Goal: Check status: Check status

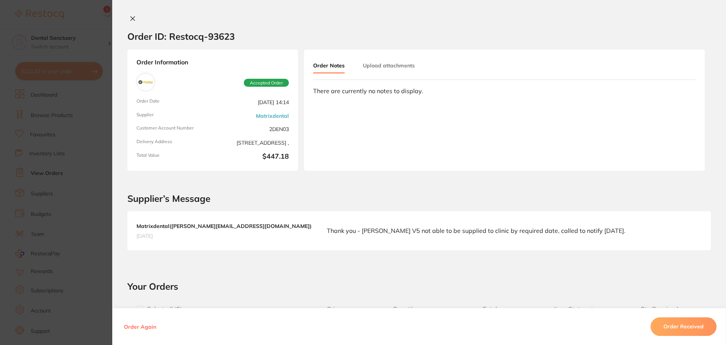
scroll to position [228, 0]
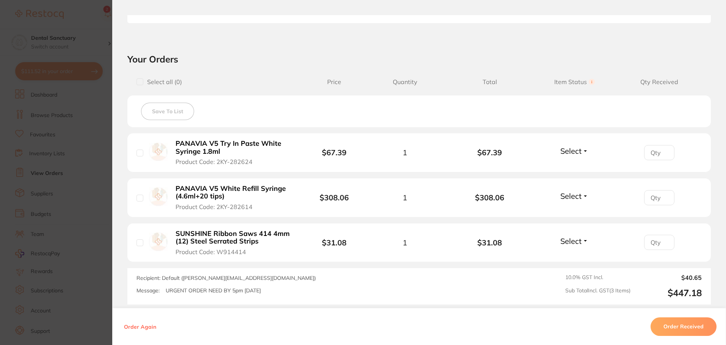
click at [45, 169] on section "Order ID: Restocq- 93623 Order Information Accepted Order Order Date [DATE] 14:…" at bounding box center [363, 172] width 726 height 345
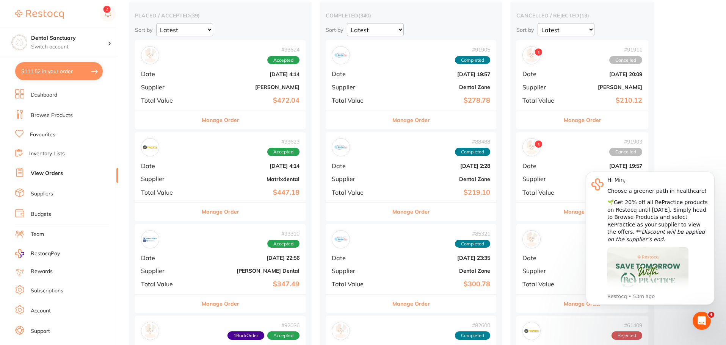
scroll to position [76, 0]
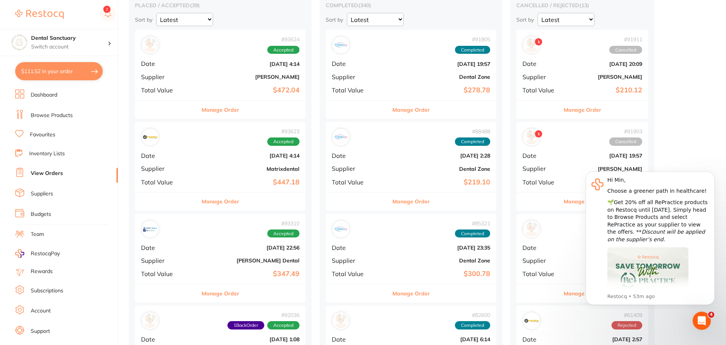
click at [183, 67] on div "# 93624 Accepted Date [DATE] 4:14 Supplier [PERSON_NAME] Total Value $472.04" at bounding box center [220, 65] width 171 height 70
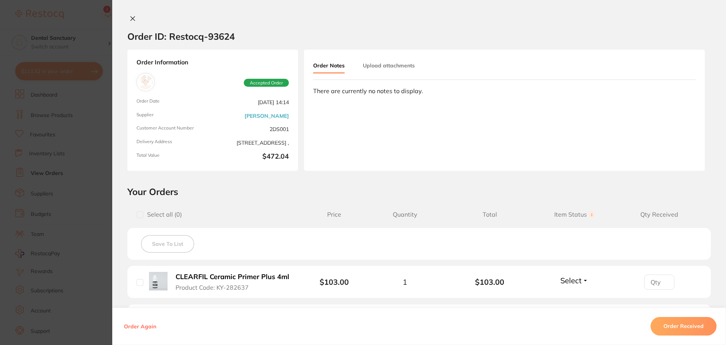
click at [127, 22] on button at bounding box center [132, 19] width 11 height 8
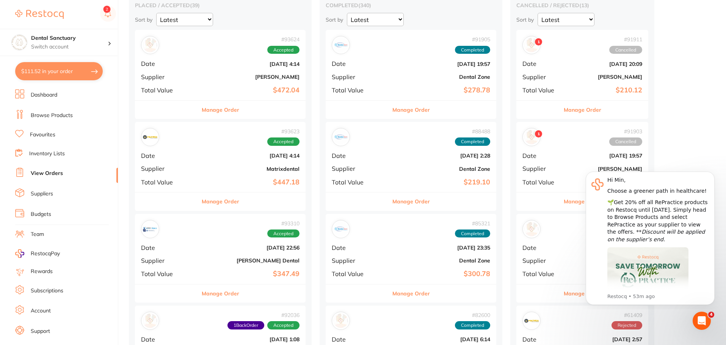
click at [198, 77] on b "[PERSON_NAME]" at bounding box center [249, 77] width 102 height 6
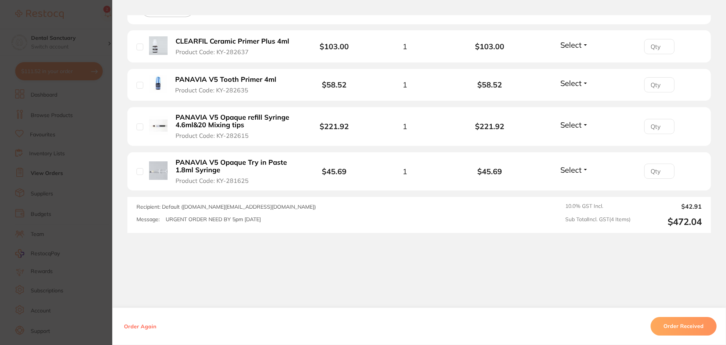
scroll to position [237, 0]
click at [38, 260] on section "Order ID: Restocq- 93624 Order Information Accepted Order Order Date [DATE] 14:…" at bounding box center [363, 172] width 726 height 345
